Goal: Task Accomplishment & Management: Use online tool/utility

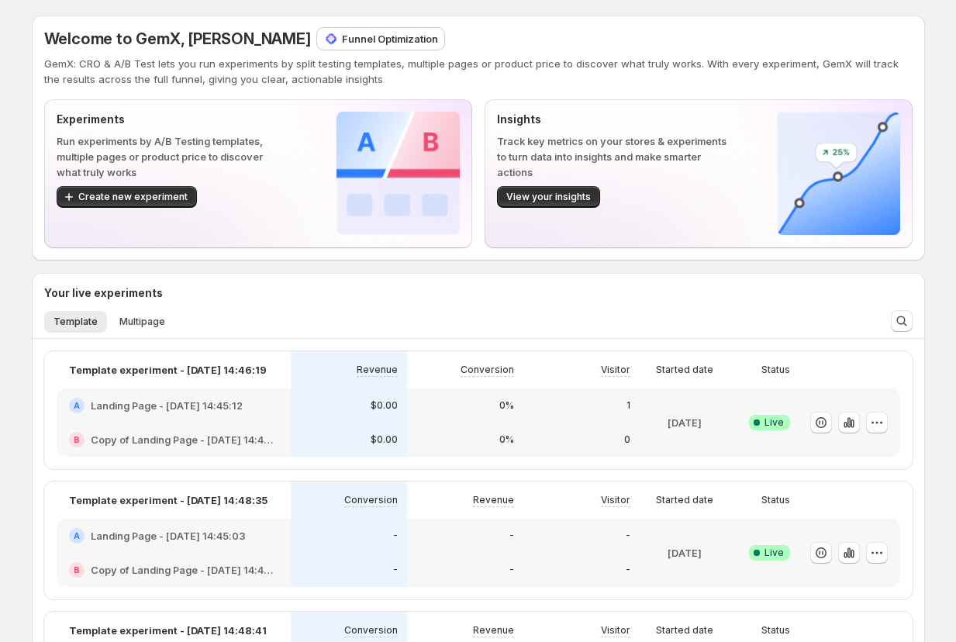
scroll to position [17, 0]
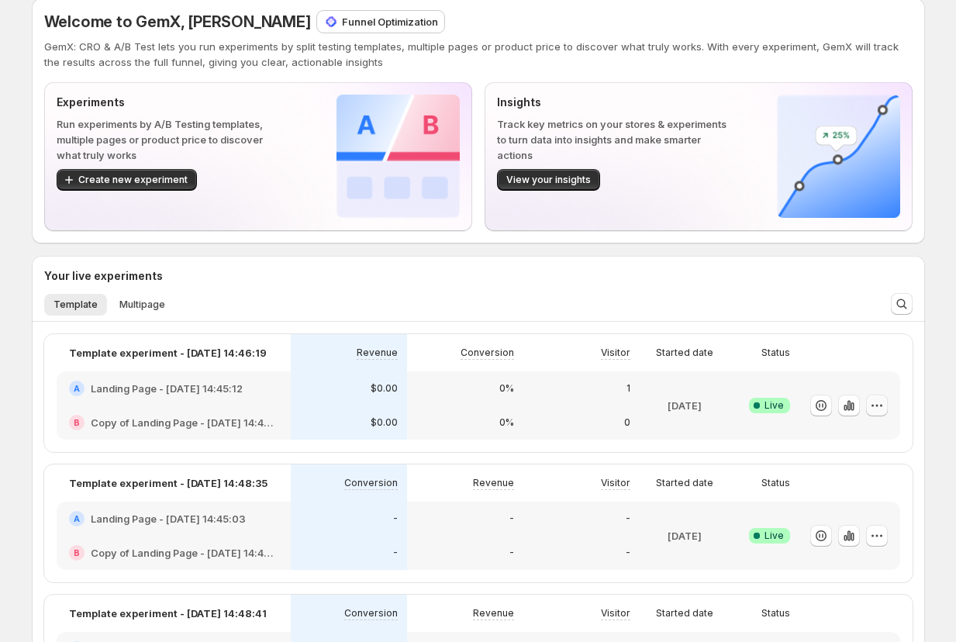
click at [875, 403] on icon "button" at bounding box center [877, 406] width 16 height 16
click at [822, 439] on span "Edit" at bounding box center [868, 438] width 145 height 16
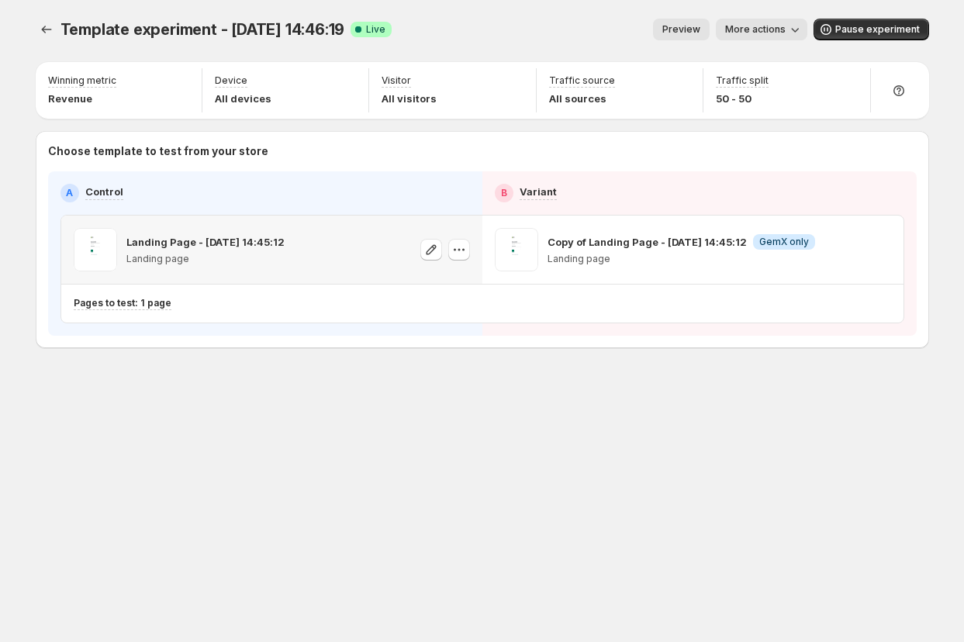
click at [228, 247] on p "Landing Page - Aug 21, 14:45:12" at bounding box center [205, 242] width 158 height 16
click at [229, 247] on p "Landing Page - Aug 21, 14:45:12" at bounding box center [205, 242] width 158 height 16
click at [618, 245] on p "Copy of Landing Page - Aug 21, 14:45:12" at bounding box center [647, 242] width 199 height 16
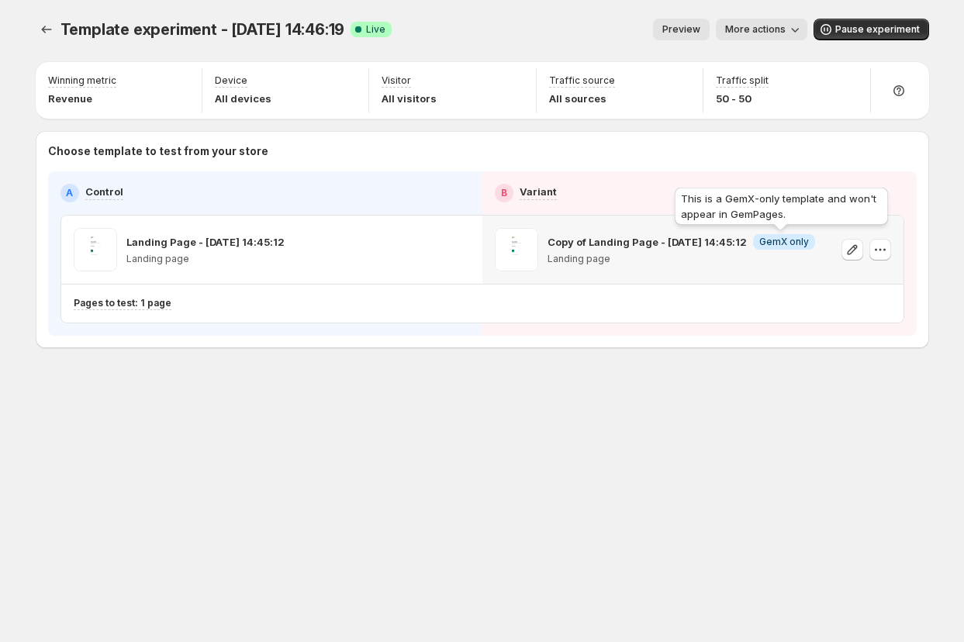
click at [792, 244] on span "GemX only" at bounding box center [784, 242] width 50 height 12
click at [793, 244] on span "GemX only" at bounding box center [784, 242] width 50 height 12
click at [594, 244] on p "Copy of Landing Page - Aug 21, 14:45:12" at bounding box center [647, 242] width 199 height 16
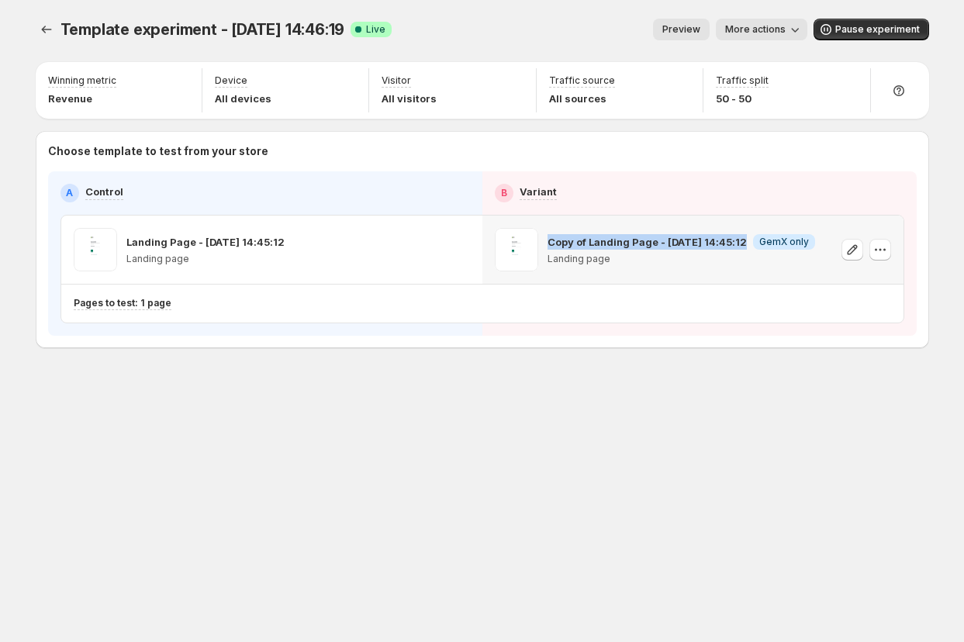
click at [594, 244] on p "Copy of Landing Page - Aug 21, 14:45:12" at bounding box center [647, 242] width 199 height 16
click at [738, 218] on div "Copy of Landing Page - Aug 21, 14:45:12 Info GemX only Landing page" at bounding box center [692, 250] width 421 height 68
click at [570, 242] on p "Copy of Landing Page - Aug 21, 14:45:12" at bounding box center [647, 242] width 199 height 16
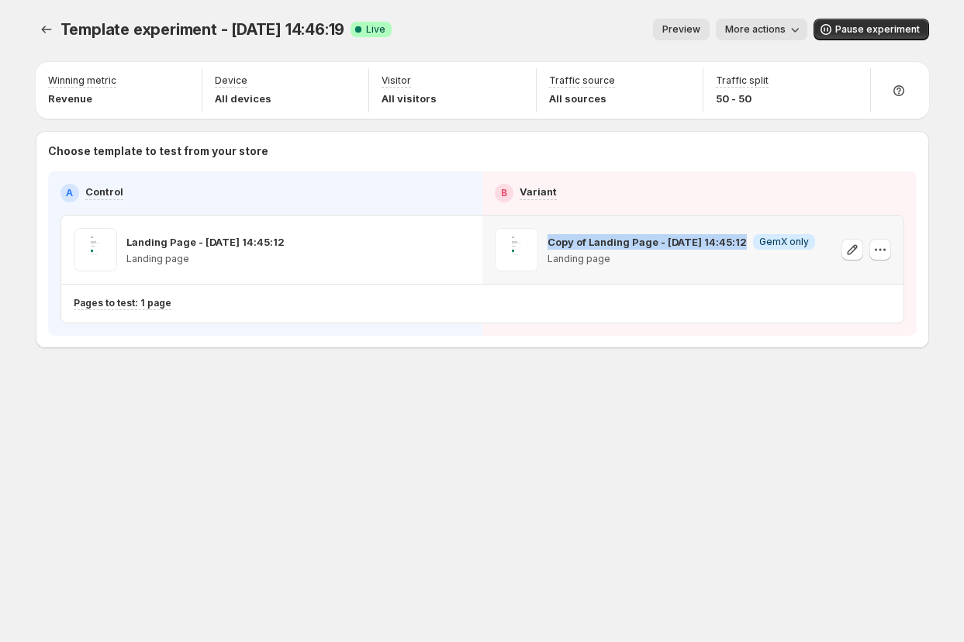
drag, startPoint x: 570, startPoint y: 242, endPoint x: 582, endPoint y: 244, distance: 12.5
click at [582, 244] on p "Copy of Landing Page - Aug 21, 14:45:12" at bounding box center [647, 242] width 199 height 16
copy p "Copy of Landing Page - Aug 21, 14:45:12"
